Goal: Complete application form

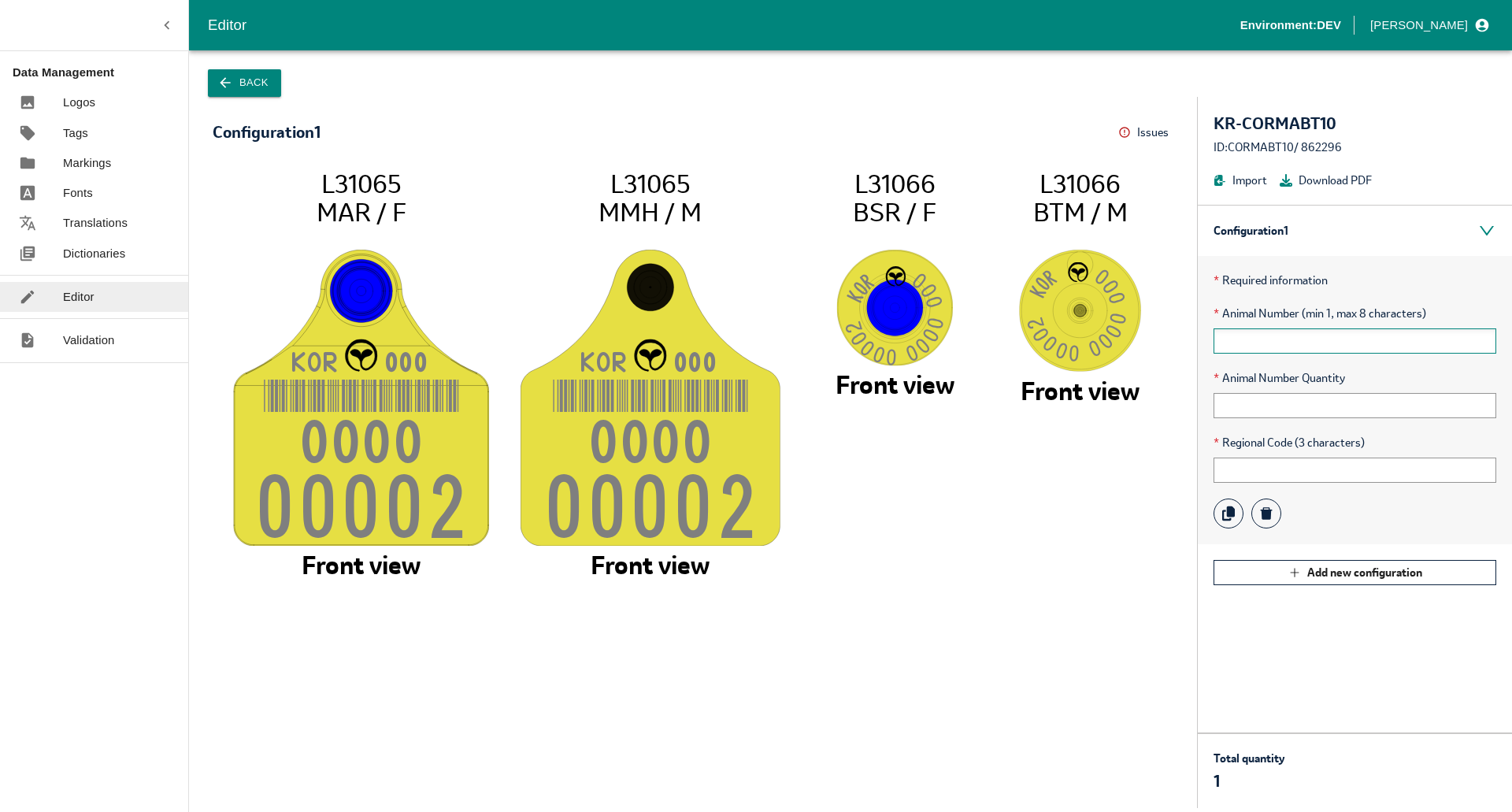
click at [1325, 334] on input "text" at bounding box center [1355, 341] width 283 height 25
click at [1258, 403] on input "text" at bounding box center [1355, 405] width 283 height 25
click at [1231, 671] on div "Configuration 1 * Required information * Animal Number (min 1, max 8 characters…" at bounding box center [1355, 468] width 314 height 527
click at [1235, 329] on input "text" at bounding box center [1355, 341] width 283 height 25
click at [1248, 408] on input "text" at bounding box center [1355, 405] width 283 height 25
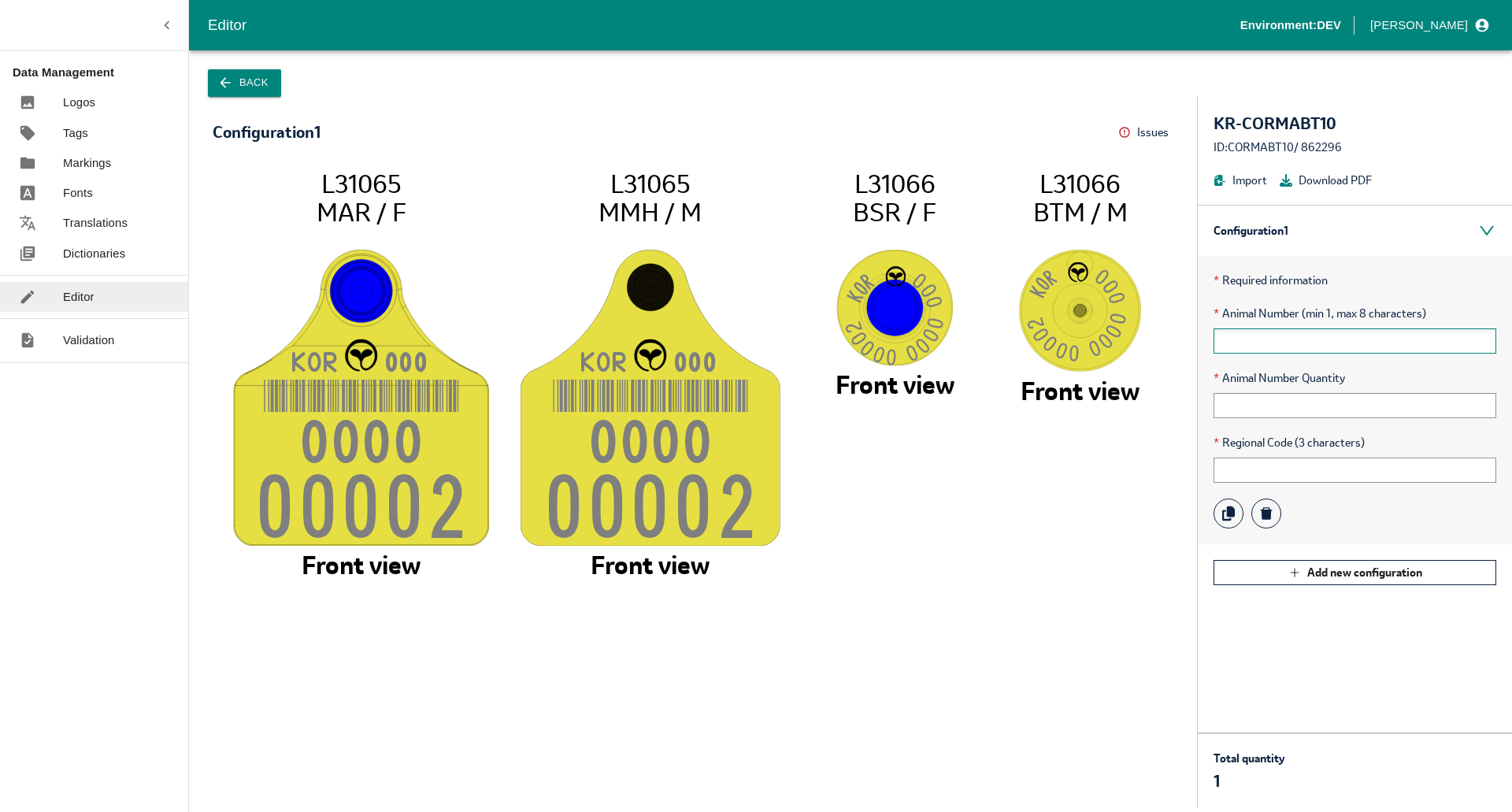
click at [1257, 343] on input "text" at bounding box center [1355, 341] width 283 height 25
type input "1"
type input "10001000"
click at [1262, 413] on input "text" at bounding box center [1355, 405] width 283 height 25
type input "1"
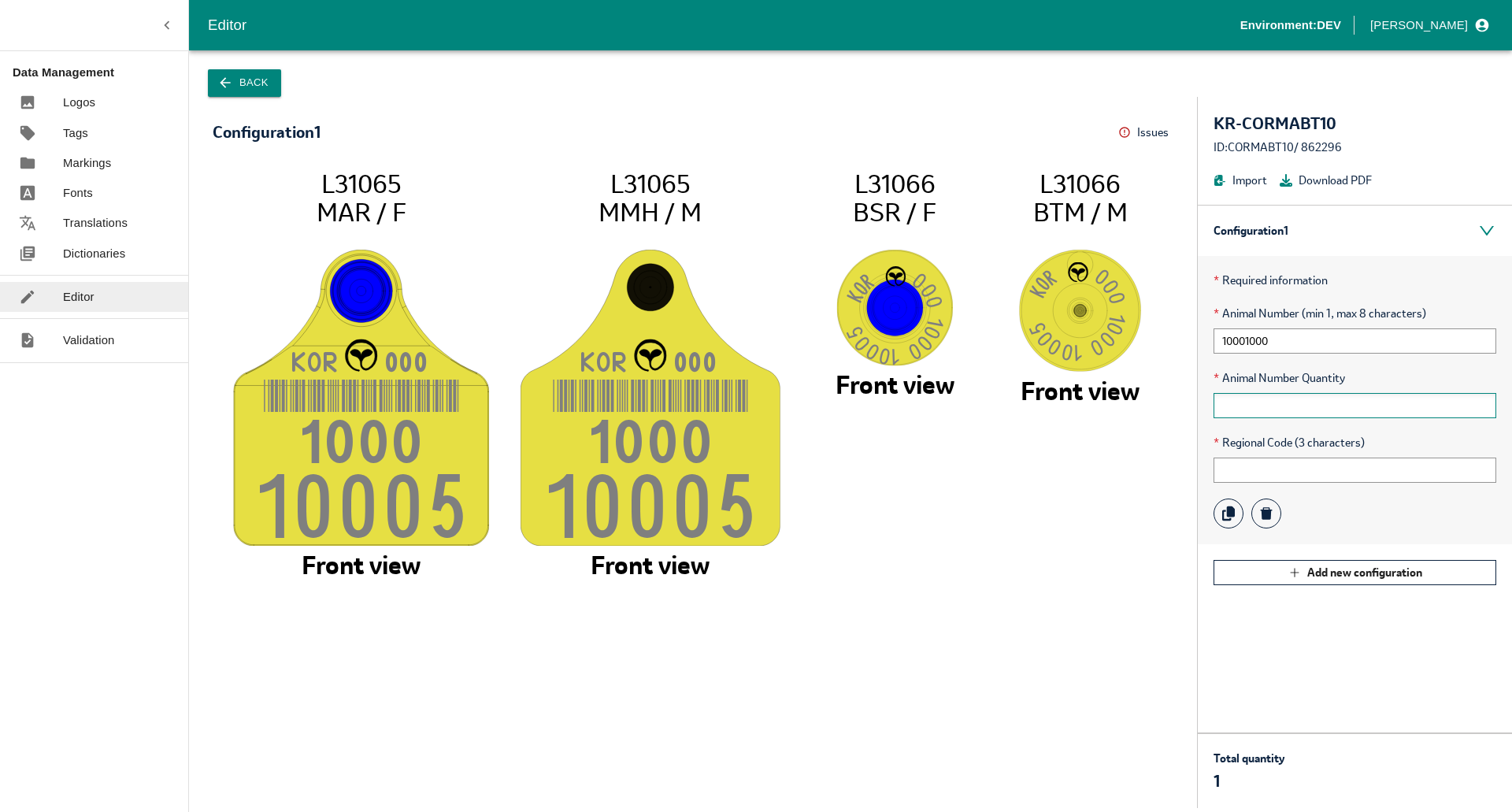
type input "2"
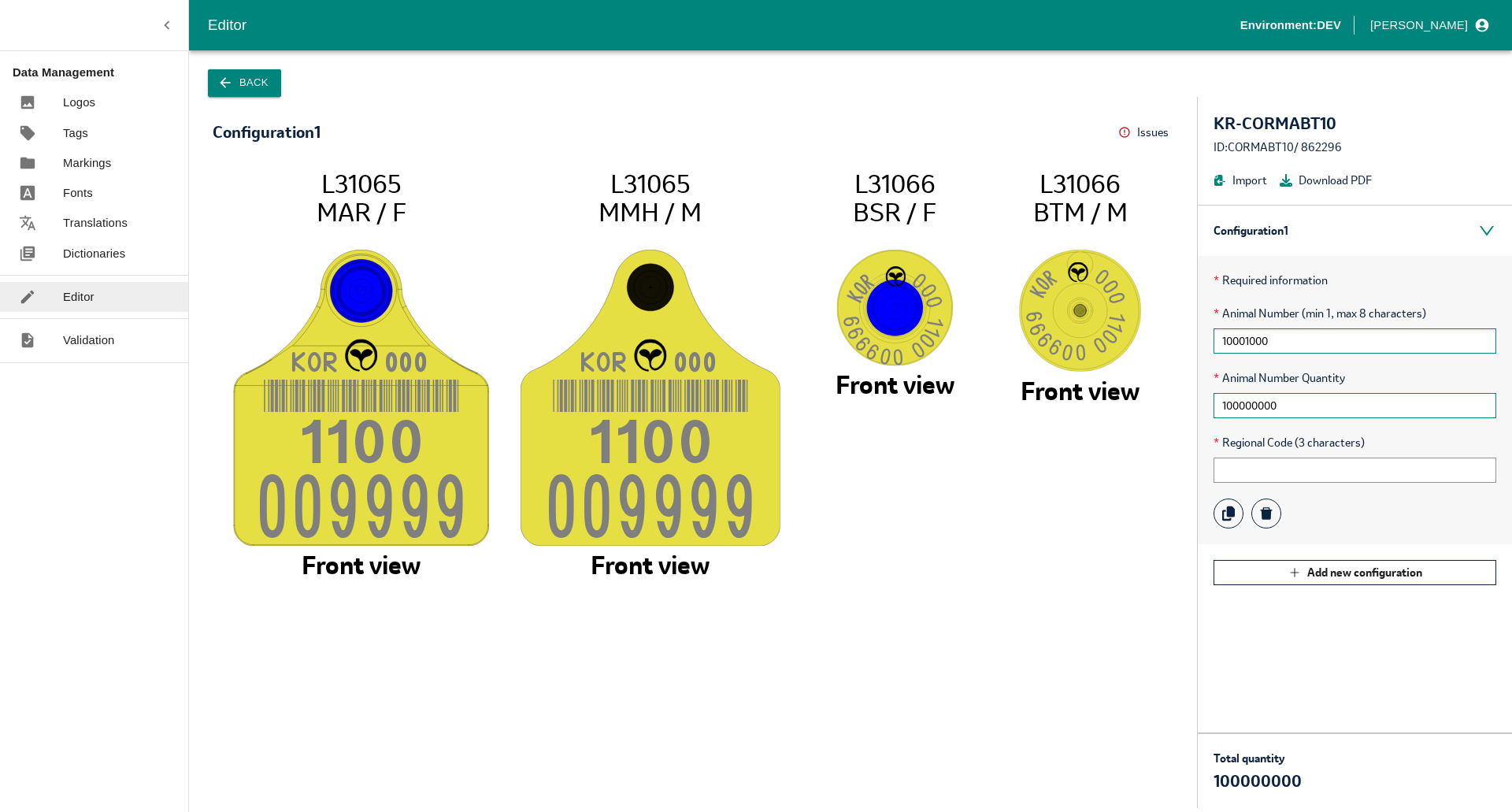
type input "100000000"
drag, startPoint x: 1287, startPoint y: 341, endPoint x: 1225, endPoint y: 341, distance: 62.0
click at [1225, 341] on input "10001000" at bounding box center [1355, 341] width 283 height 25
type input "1"
click at [974, 577] on icon "KO R 00 0 100 0 00000 9 L31065 MAR / F Front view KO R 00 0 100 0 00000 9 L3106…" at bounding box center [693, 480] width 930 height 623
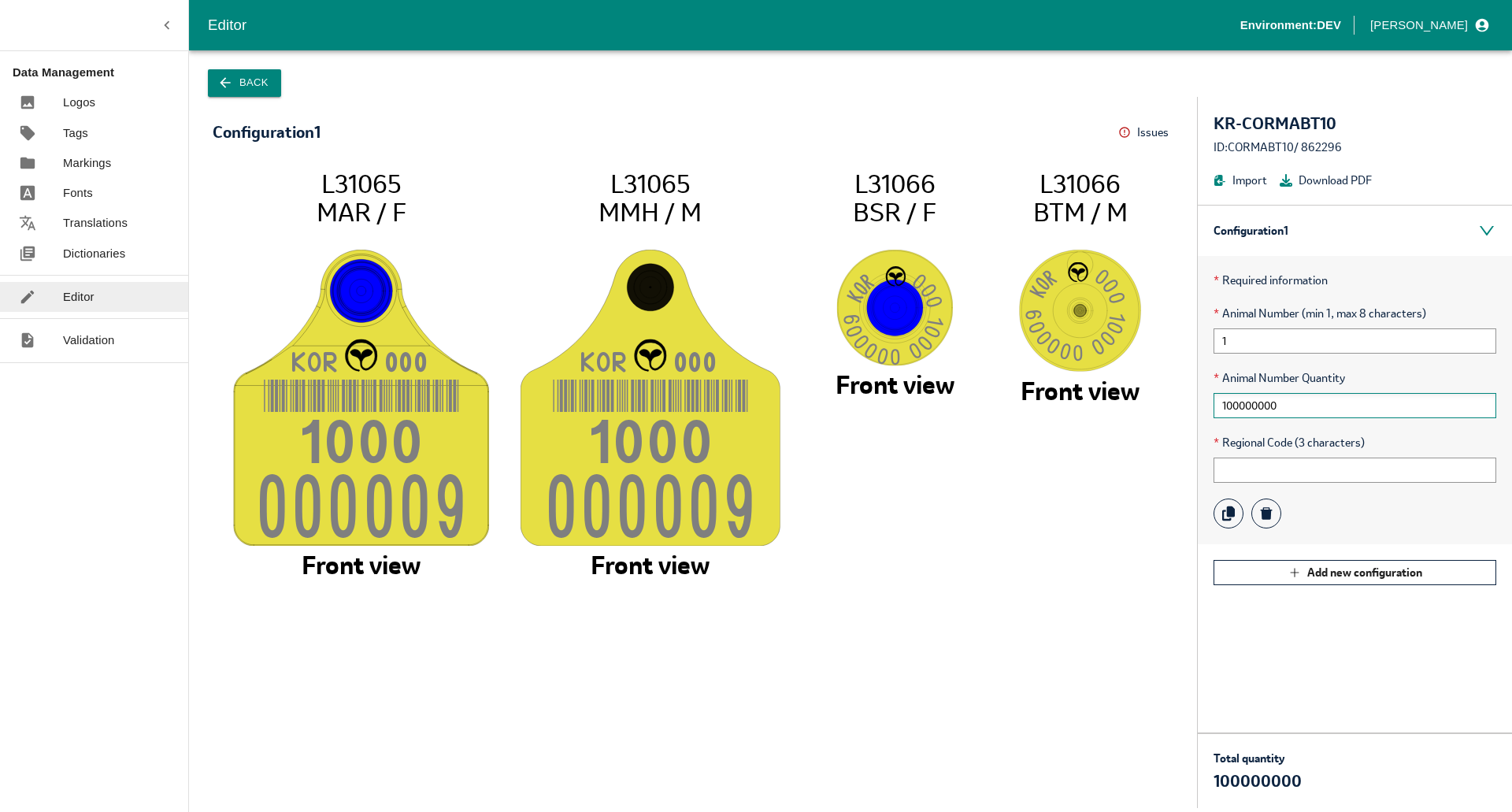
click at [1284, 409] on input "100000000" at bounding box center [1355, 405] width 283 height 25
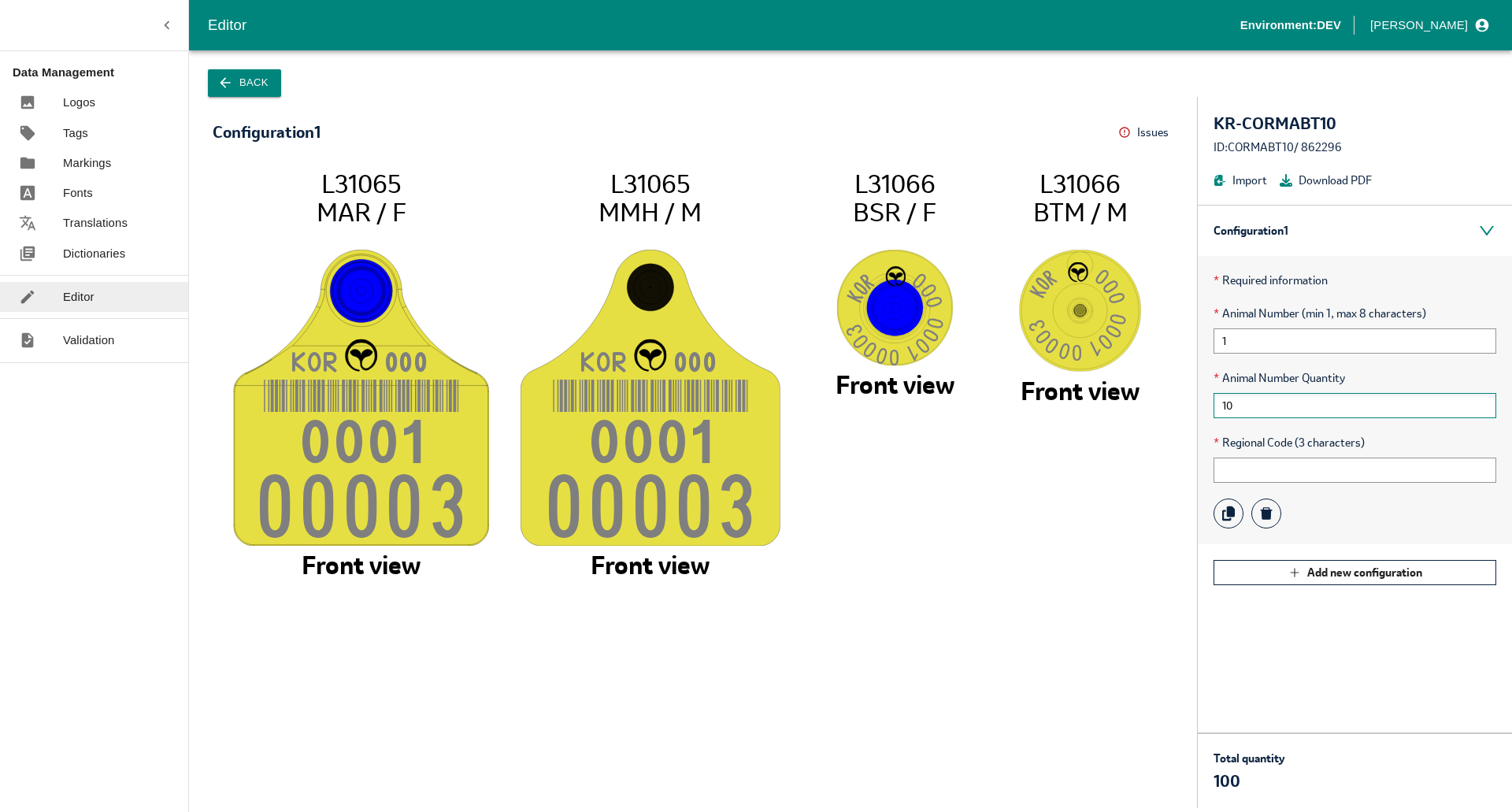
type input "1"
click at [1285, 409] on input "text" at bounding box center [1355, 405] width 283 height 25
click at [1268, 398] on input "text" at bounding box center [1355, 405] width 283 height 25
